Goal: Information Seeking & Learning: Learn about a topic

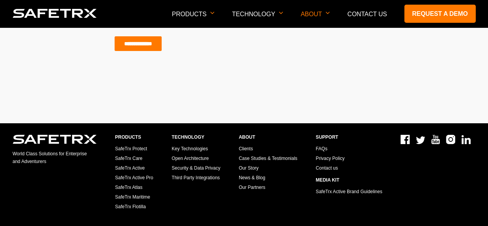
scroll to position [2724, 0]
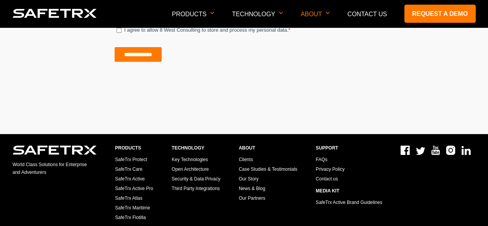
click at [323, 166] on link "Privacy Policy" at bounding box center [329, 168] width 29 height 5
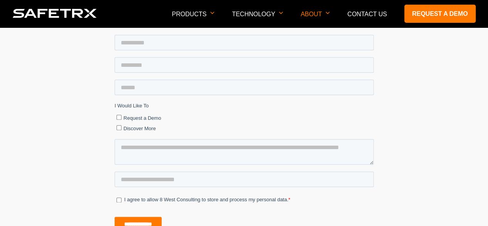
scroll to position [352, 0]
